Goal: Task Accomplishment & Management: Complete application form

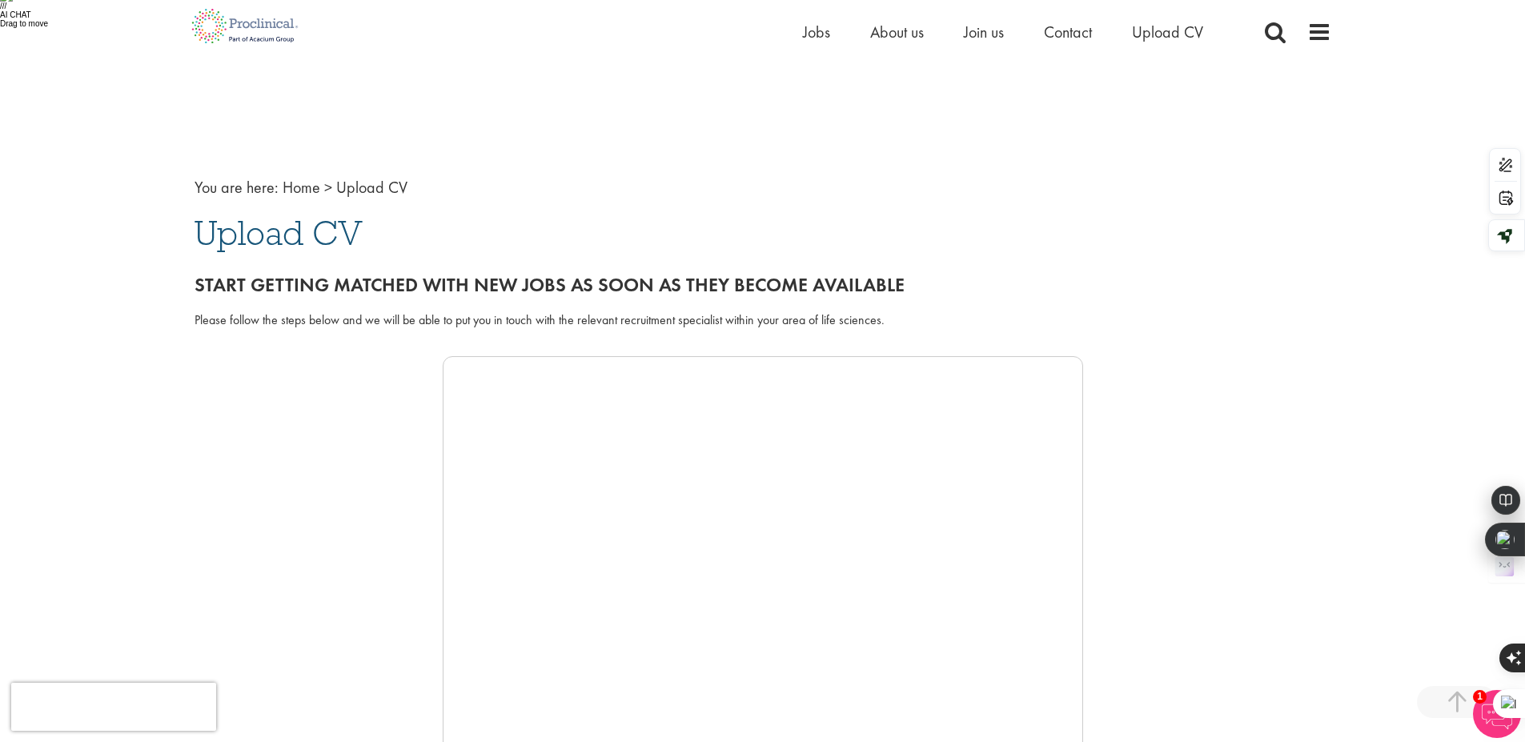
scroll to position [288, 0]
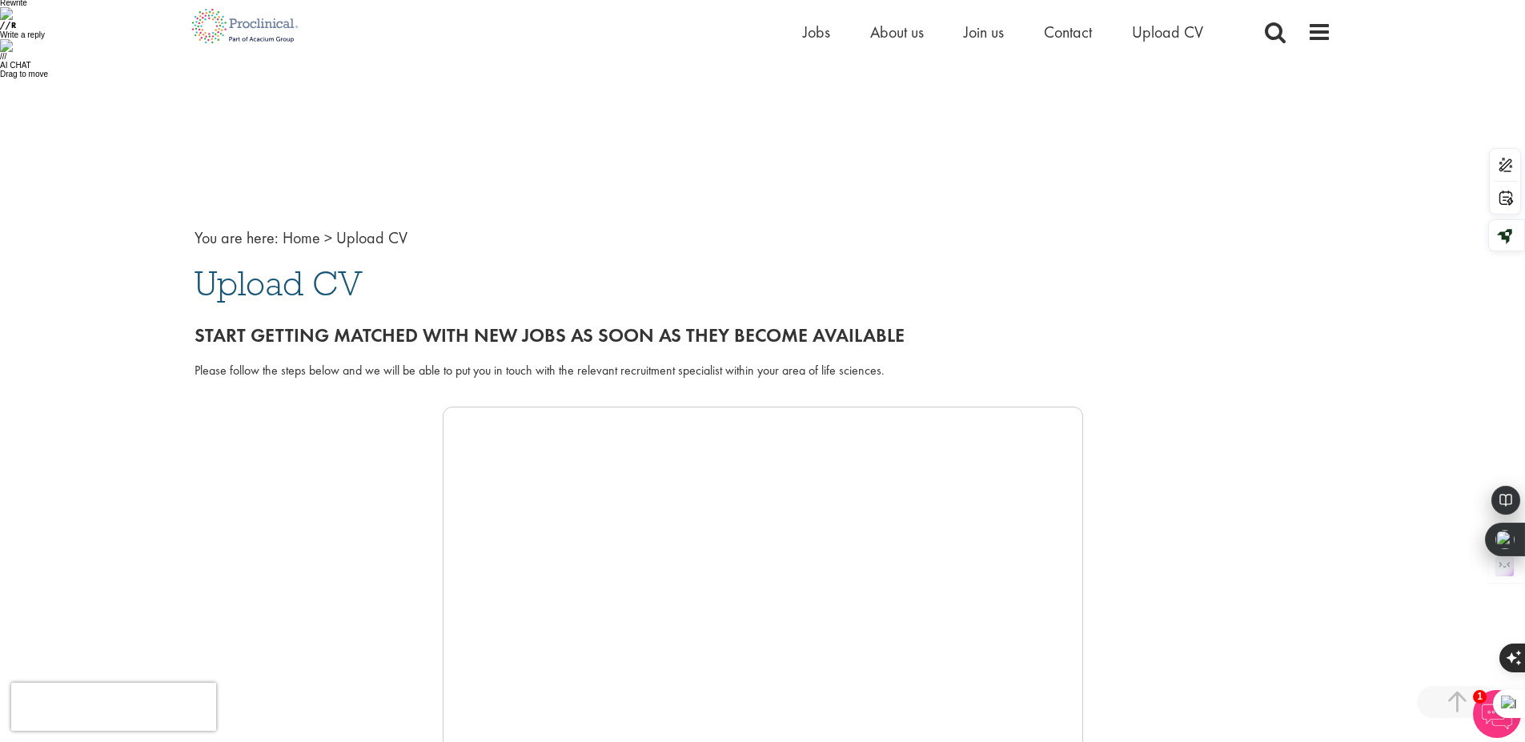
click at [295, 422] on div at bounding box center [763, 647] width 1137 height 480
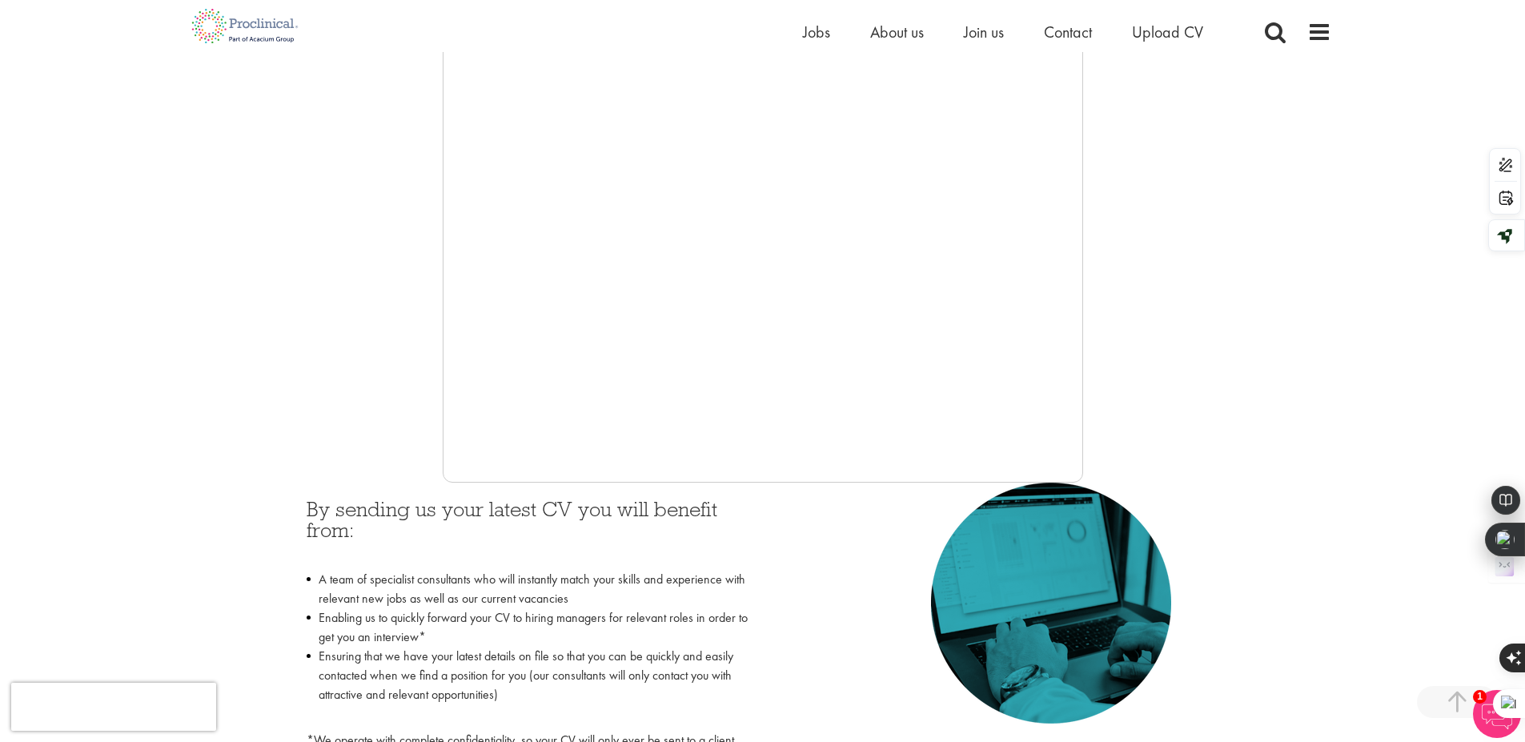
scroll to position [577, 0]
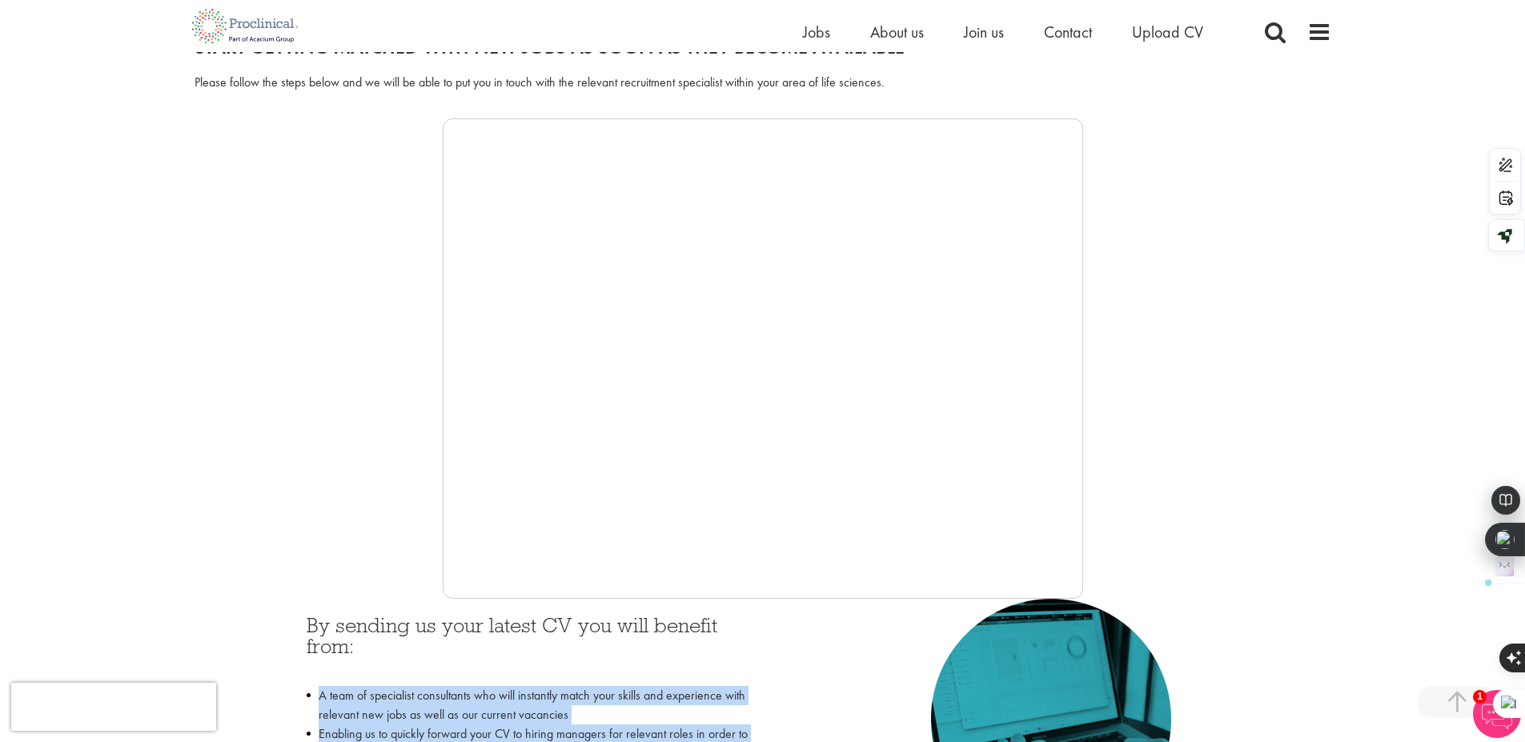
drag, startPoint x: 356, startPoint y: 314, endPoint x: 476, endPoint y: 510, distance: 229.6
type textarea "A team of specialist consultants who will instantly match your skills and exper…"
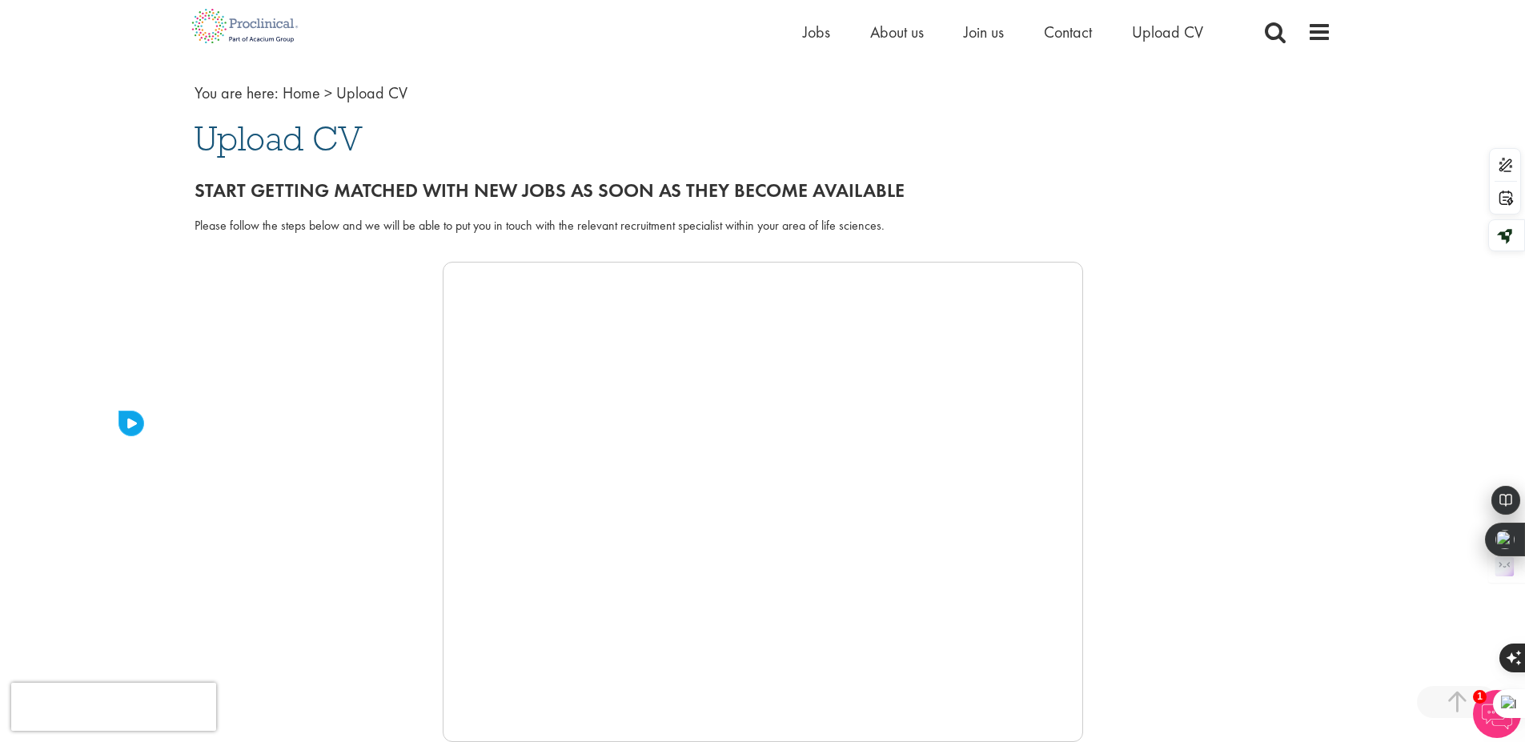
scroll to position [480, 0]
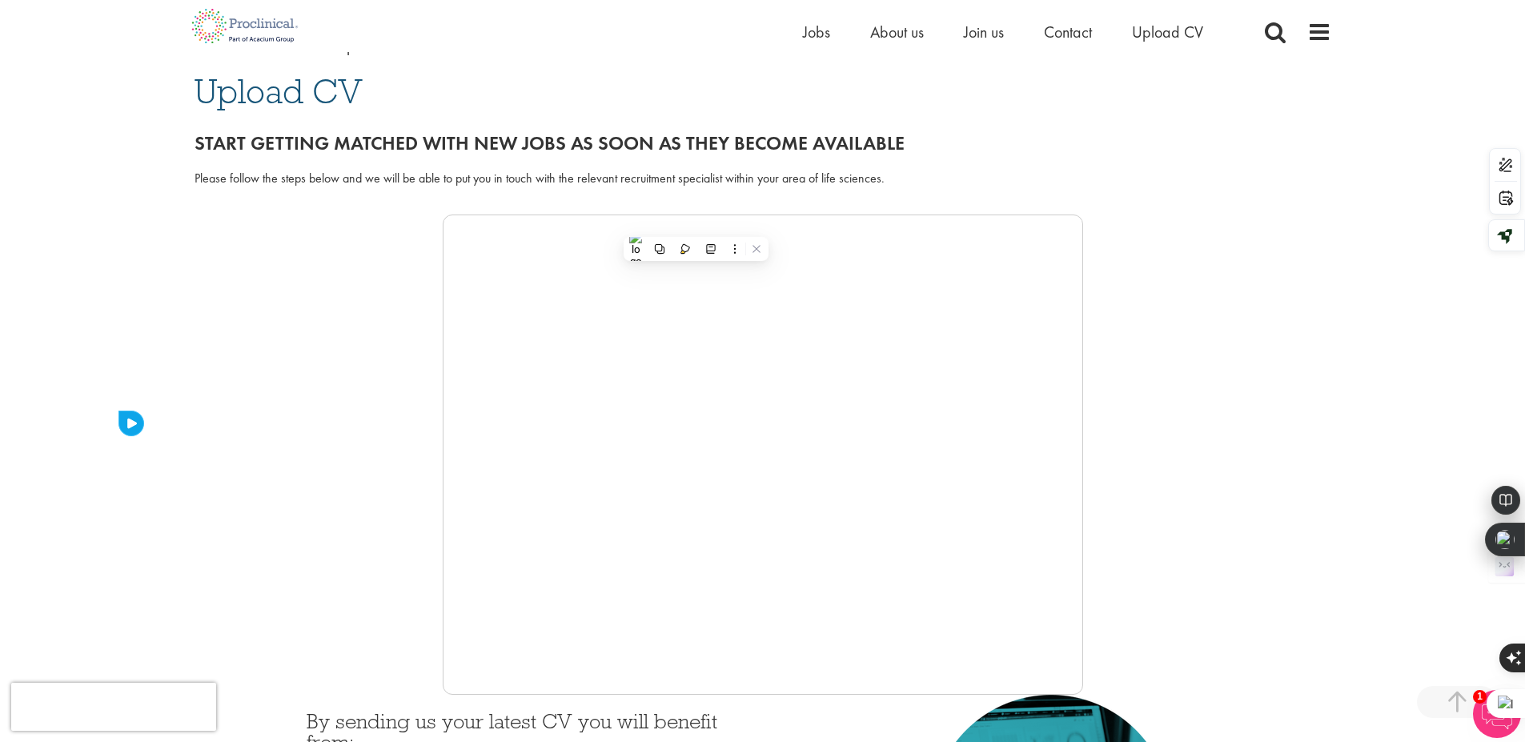
click at [307, 231] on div at bounding box center [763, 455] width 1137 height 480
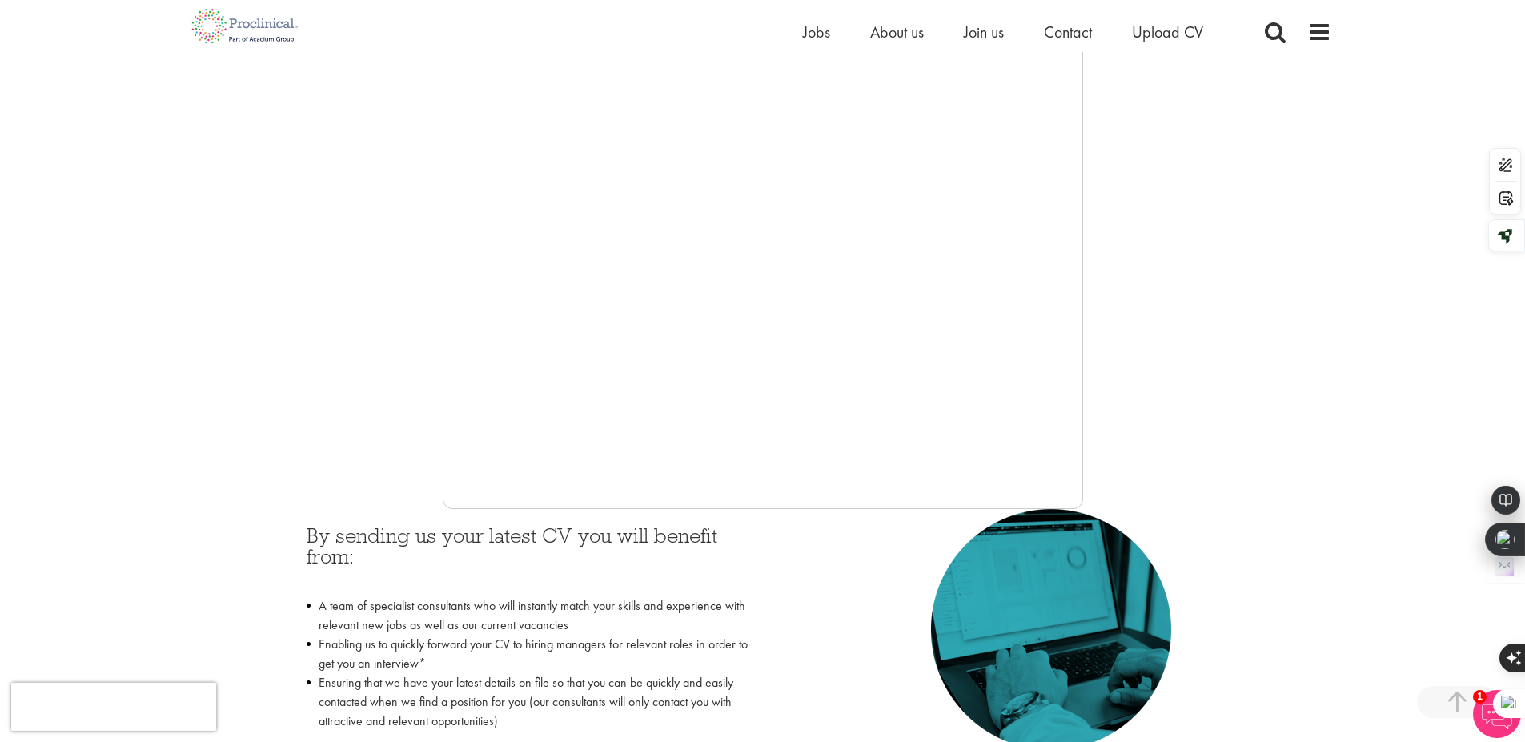
scroll to position [384, 0]
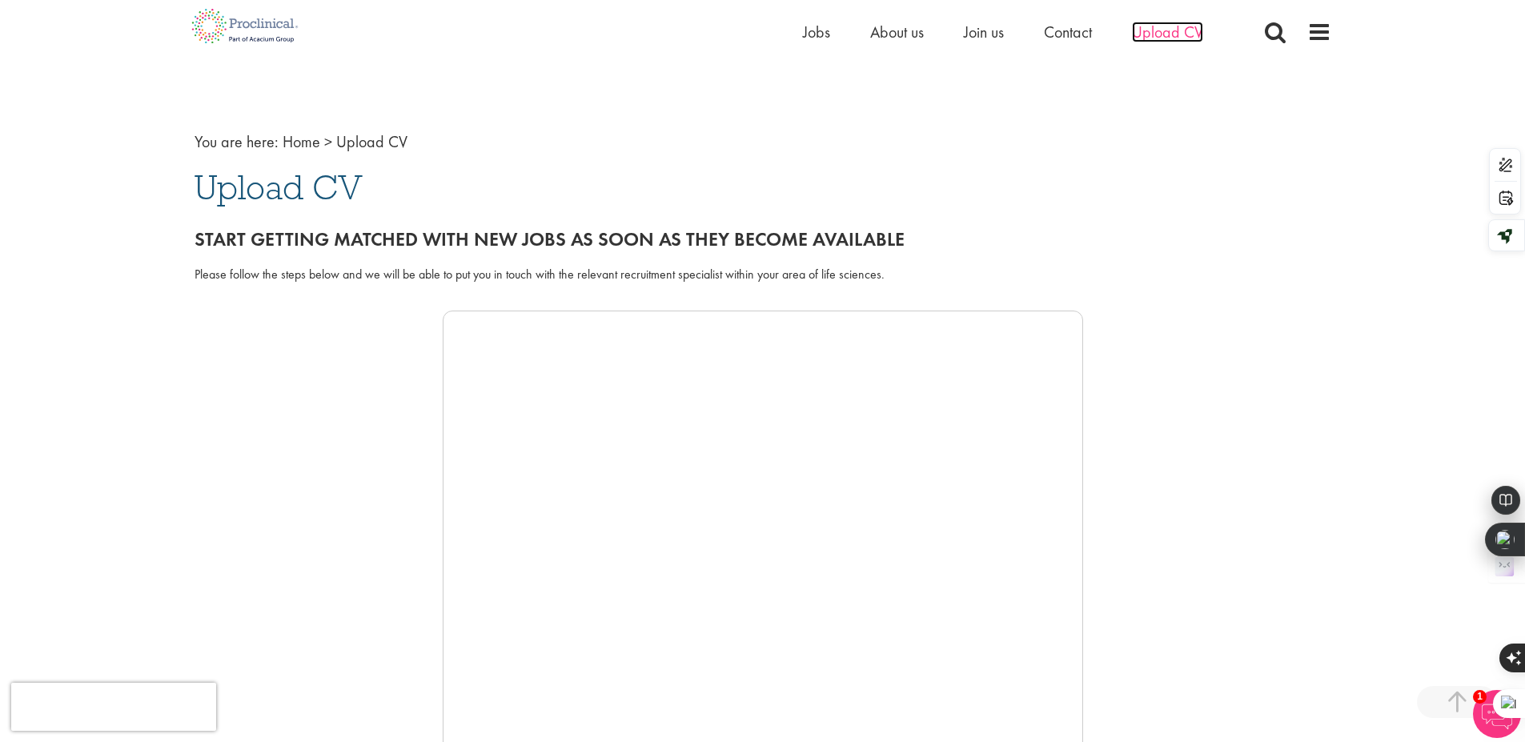
click at [1166, 36] on span "Upload CV" at bounding box center [1167, 32] width 71 height 21
